Goal: Task Accomplishment & Management: Manage account settings

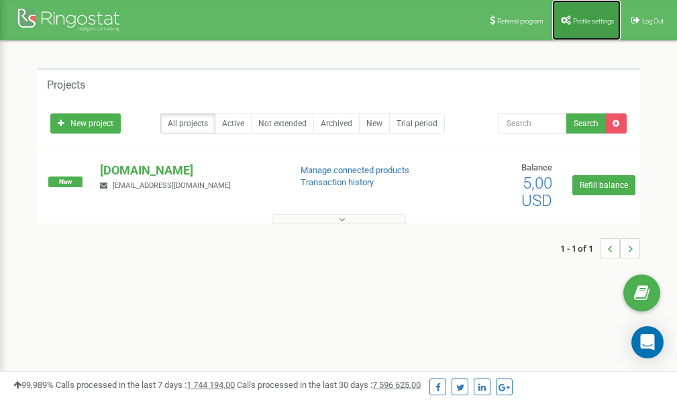
click at [587, 26] on link "Profile settings" at bounding box center [586, 20] width 68 height 40
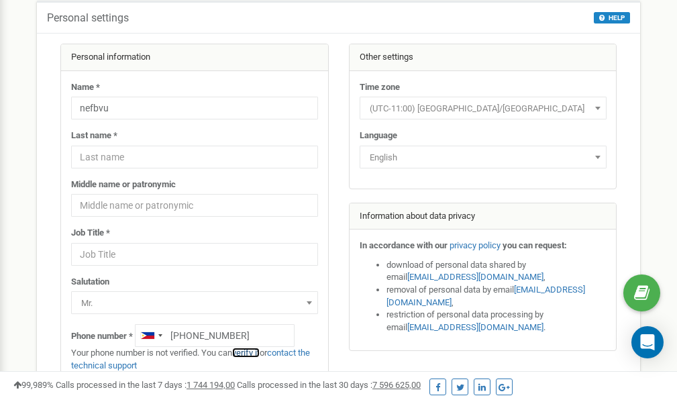
click at [252, 351] on link "verify it" at bounding box center [245, 352] width 27 height 10
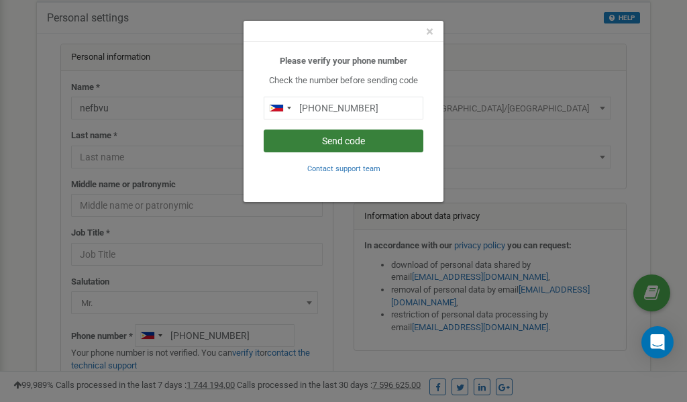
click at [339, 139] on button "Send code" at bounding box center [344, 140] width 160 height 23
